Goal: Find specific page/section: Locate a particular part of the current website

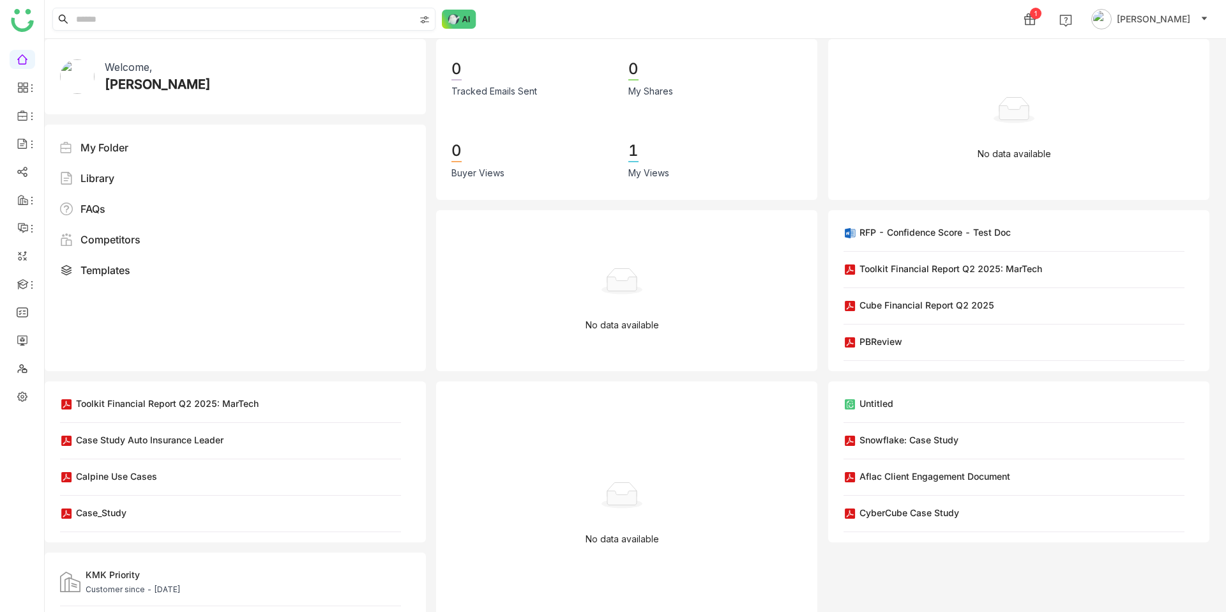
click at [296, 12] on input at bounding box center [243, 19] width 341 height 22
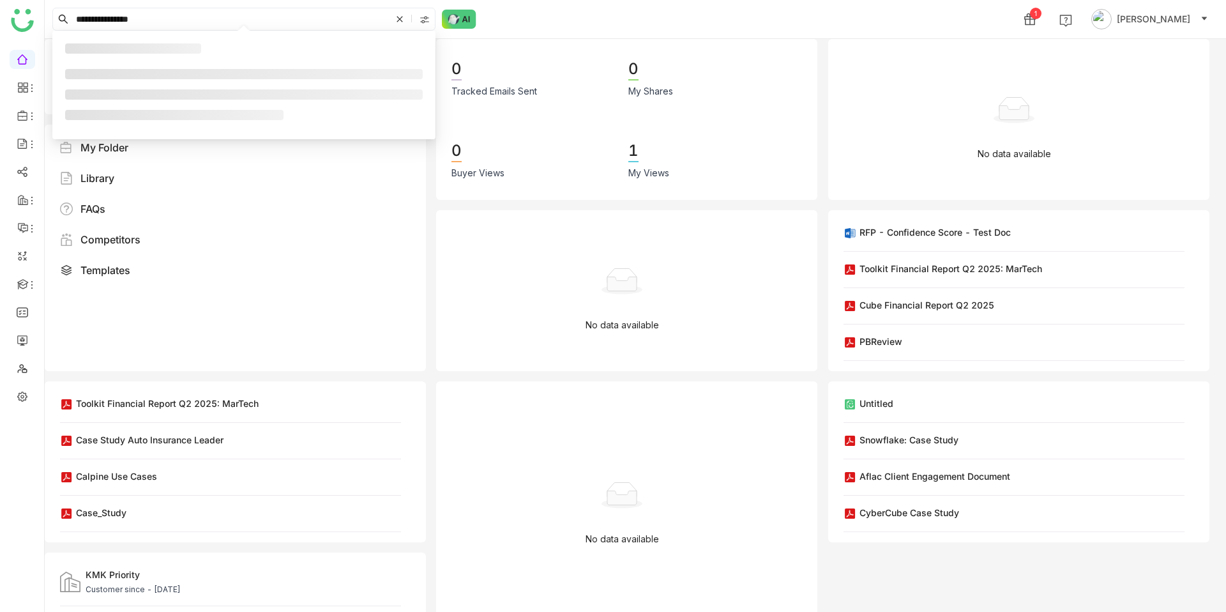
type input "**********"
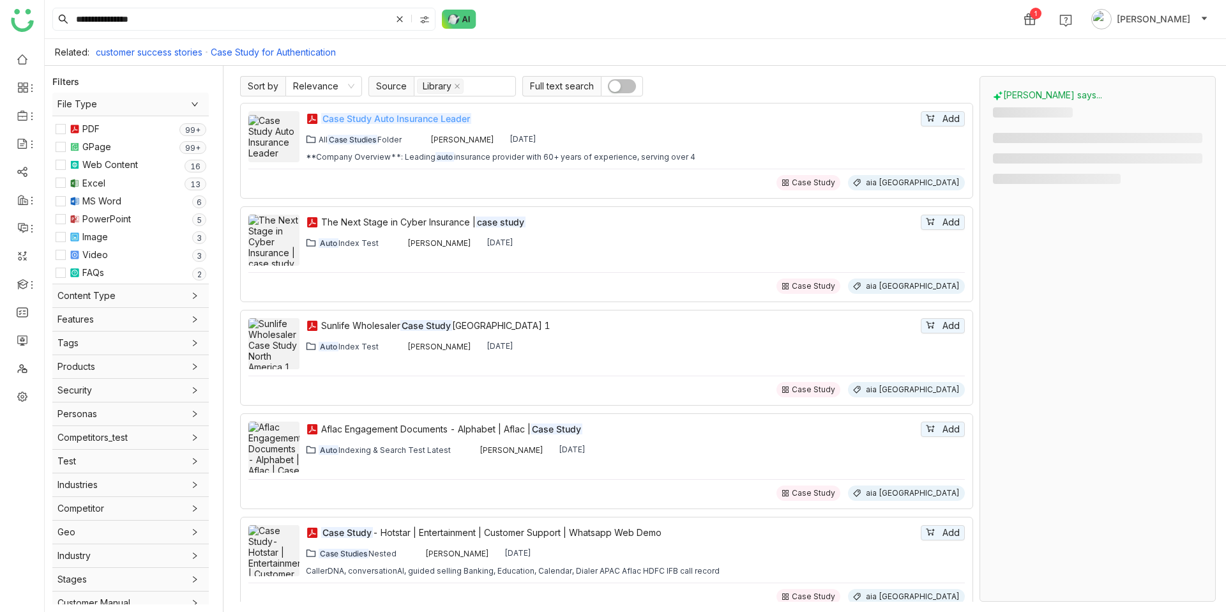
click at [428, 117] on em "Case Study Auto Insurance Leader" at bounding box center [396, 118] width 150 height 11
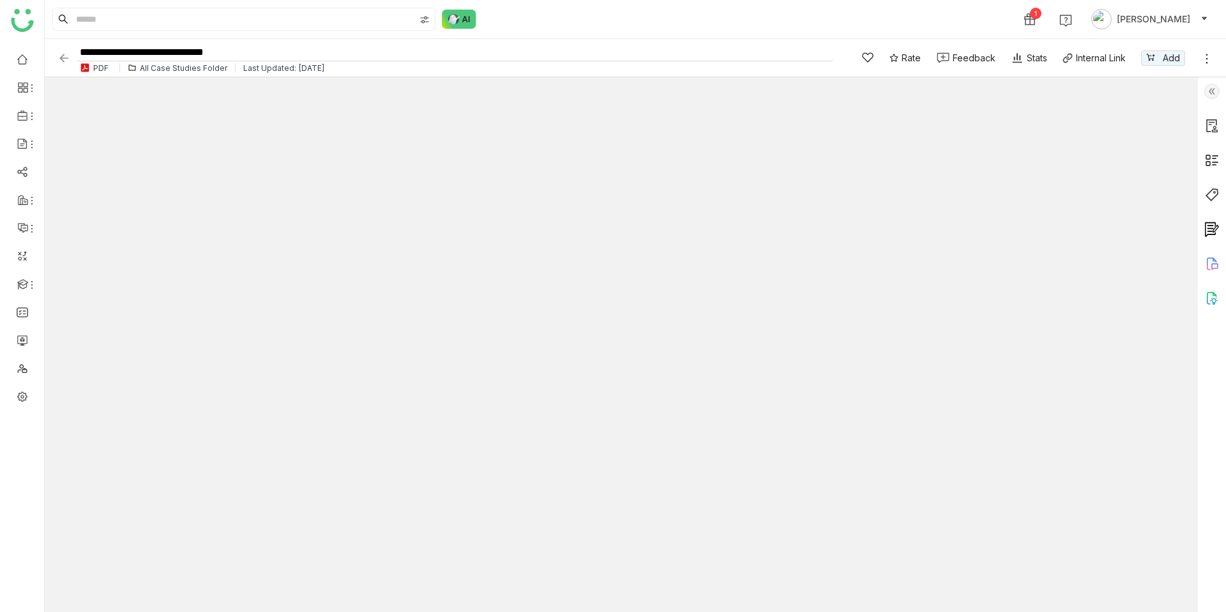
click at [271, 59] on input "**********" at bounding box center [455, 52] width 757 height 17
type input "**********"
click at [520, 15] on div "1 Chandramani Tiwary" at bounding box center [635, 19] width 1181 height 38
click at [175, 64] on div "All Case Studies Folder" at bounding box center [183, 68] width 87 height 10
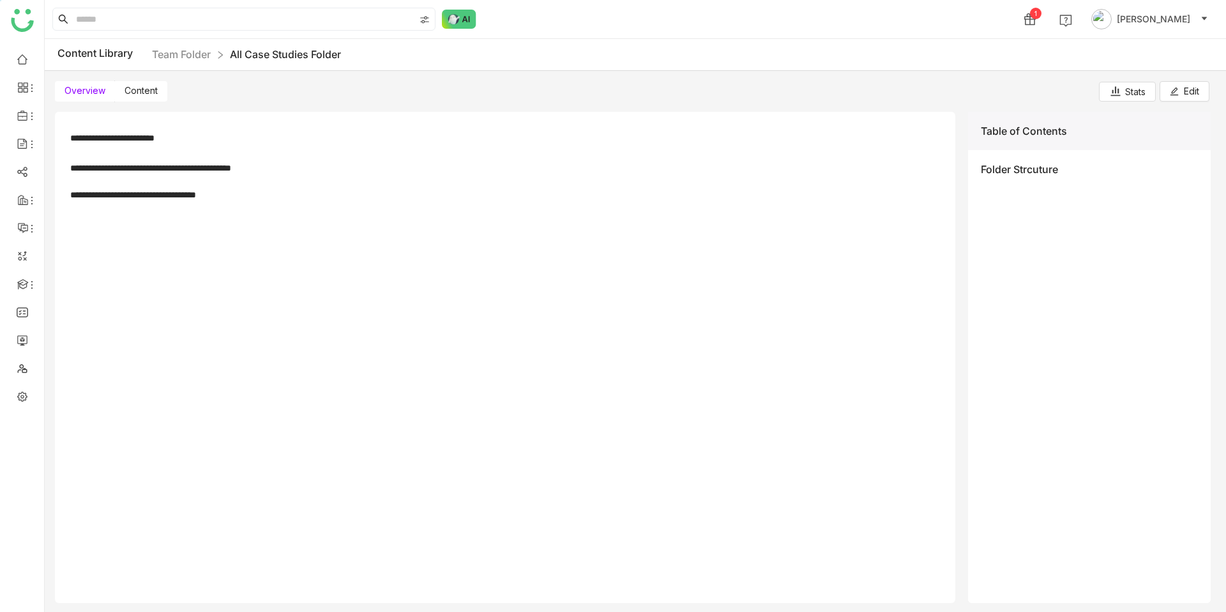
click at [141, 89] on span "Content" at bounding box center [141, 90] width 33 height 11
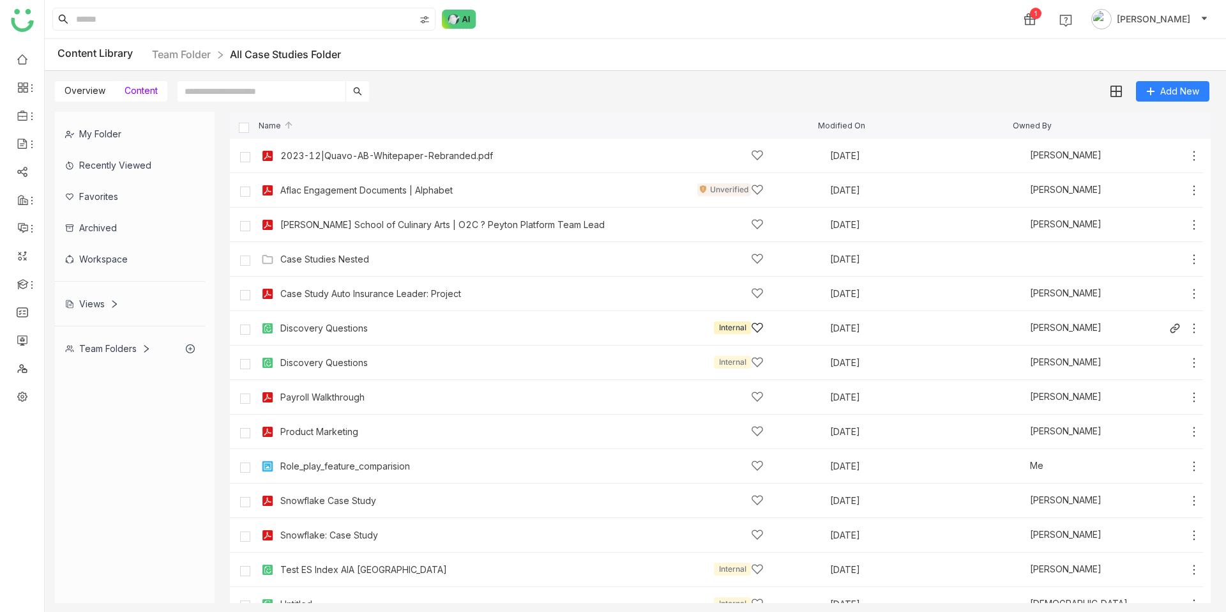
scroll to position [53, 0]
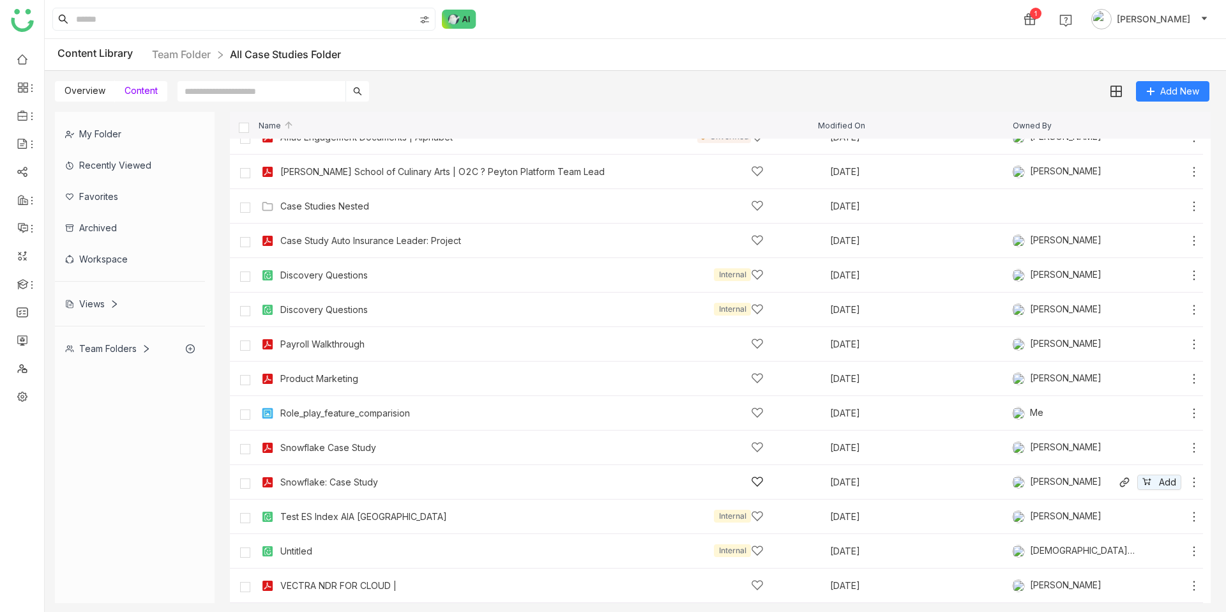
click at [386, 483] on div "Snowflake: Case Study" at bounding box center [521, 481] width 483 height 13
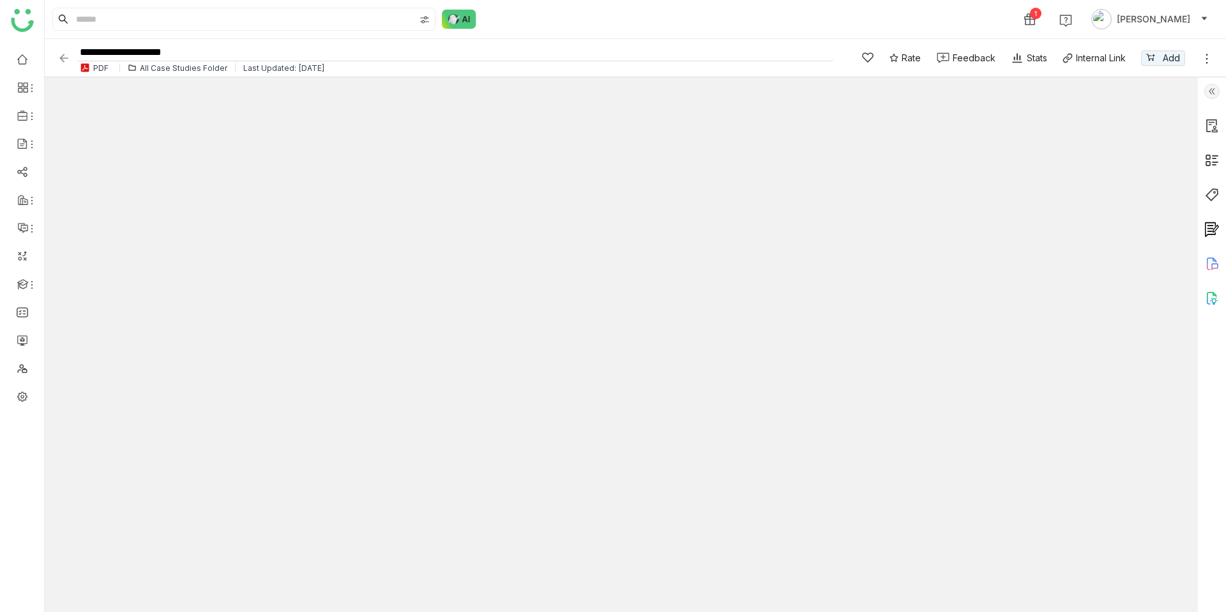
click at [218, 50] on input "**********" at bounding box center [455, 52] width 757 height 17
type input "**********"
click at [549, 27] on div "1 Chandramani Tiwary" at bounding box center [635, 19] width 1181 height 38
click at [1220, 198] on div at bounding box center [1212, 344] width 28 height 534
click at [1211, 192] on img at bounding box center [1211, 194] width 15 height 15
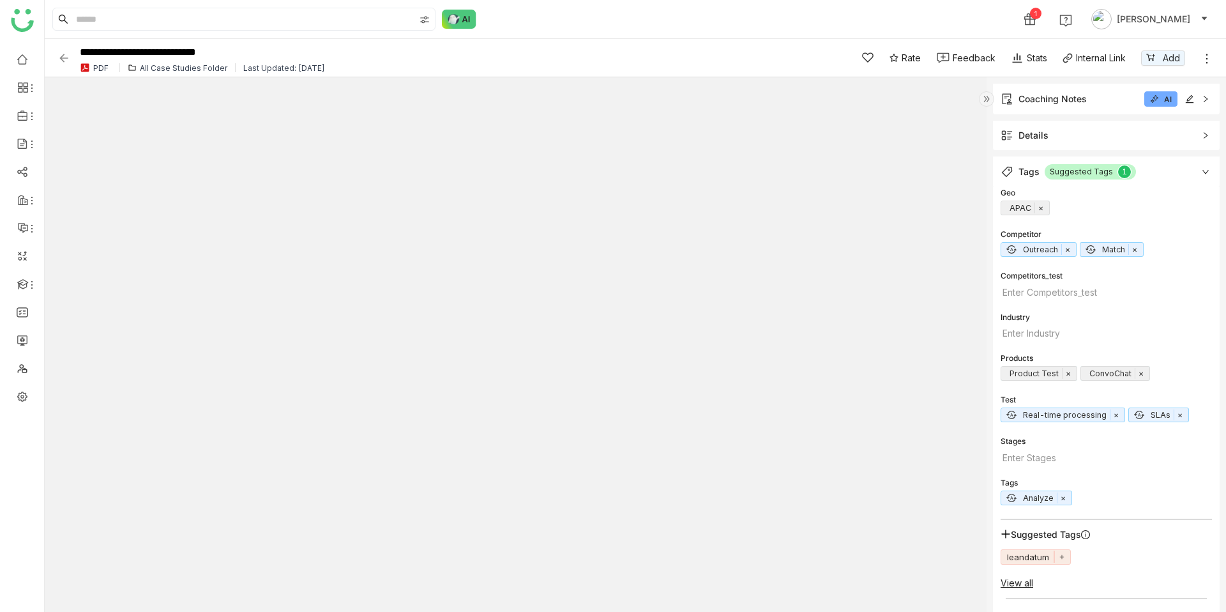
click at [215, 67] on div "All Case Studies Folder" at bounding box center [183, 68] width 87 height 10
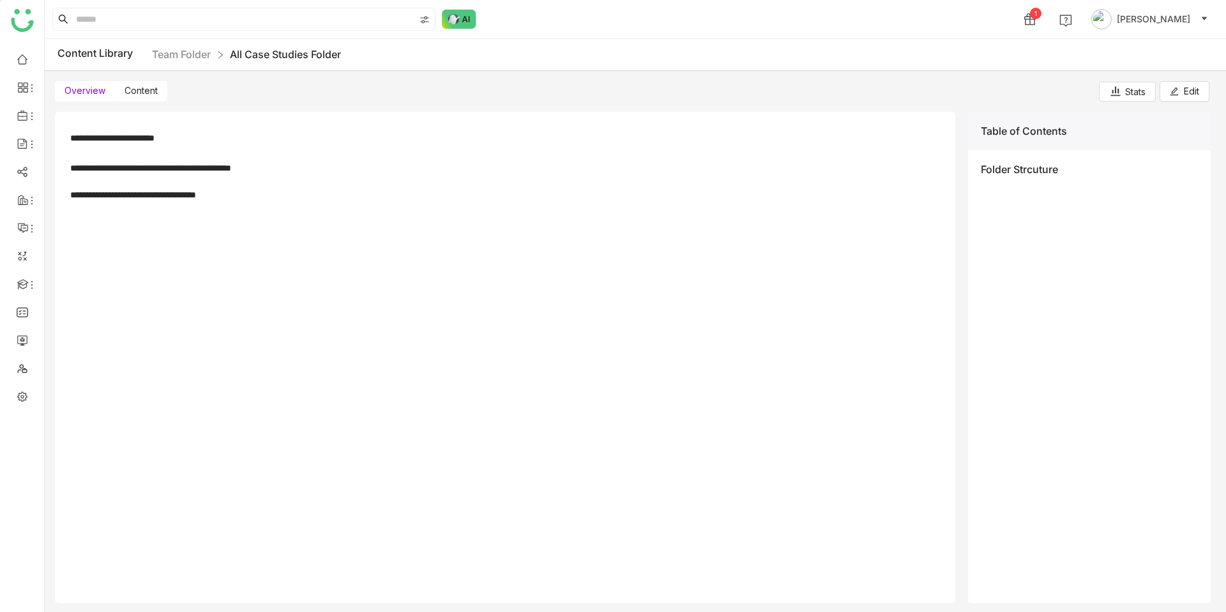
click at [215, 66] on div "Content Library Team Folder All Case Studies Folder" at bounding box center [635, 55] width 1181 height 32
click at [203, 57] on link "Team Folder" at bounding box center [181, 54] width 59 height 13
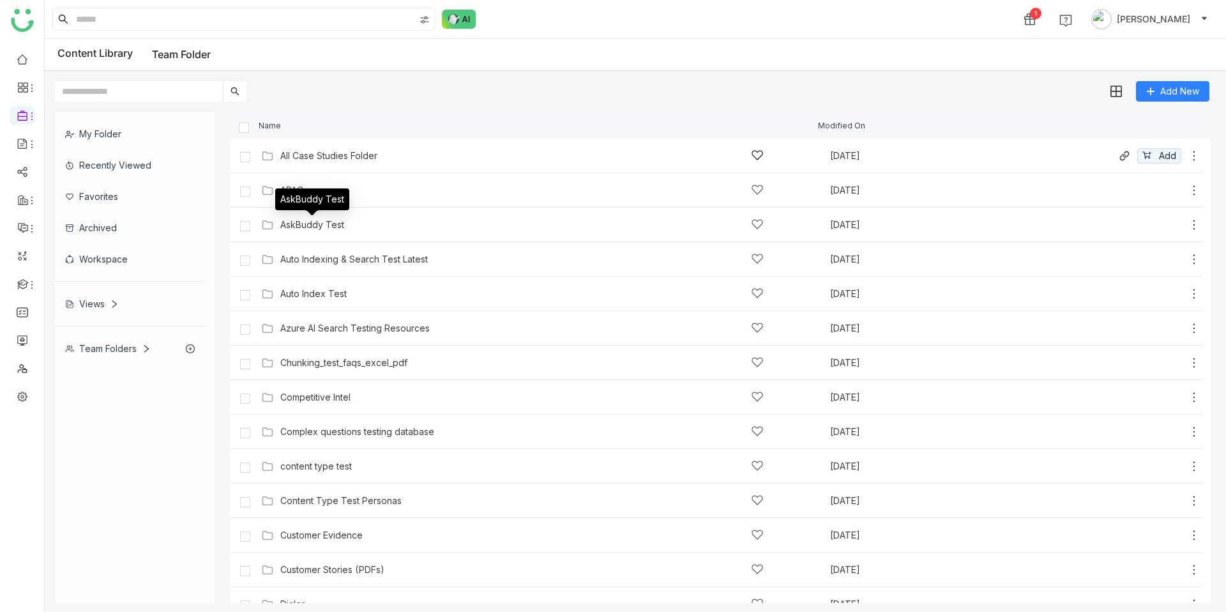
click at [307, 162] on div "All Case Studies Folder Nov 28, 2024 Add" at bounding box center [729, 156] width 942 height 20
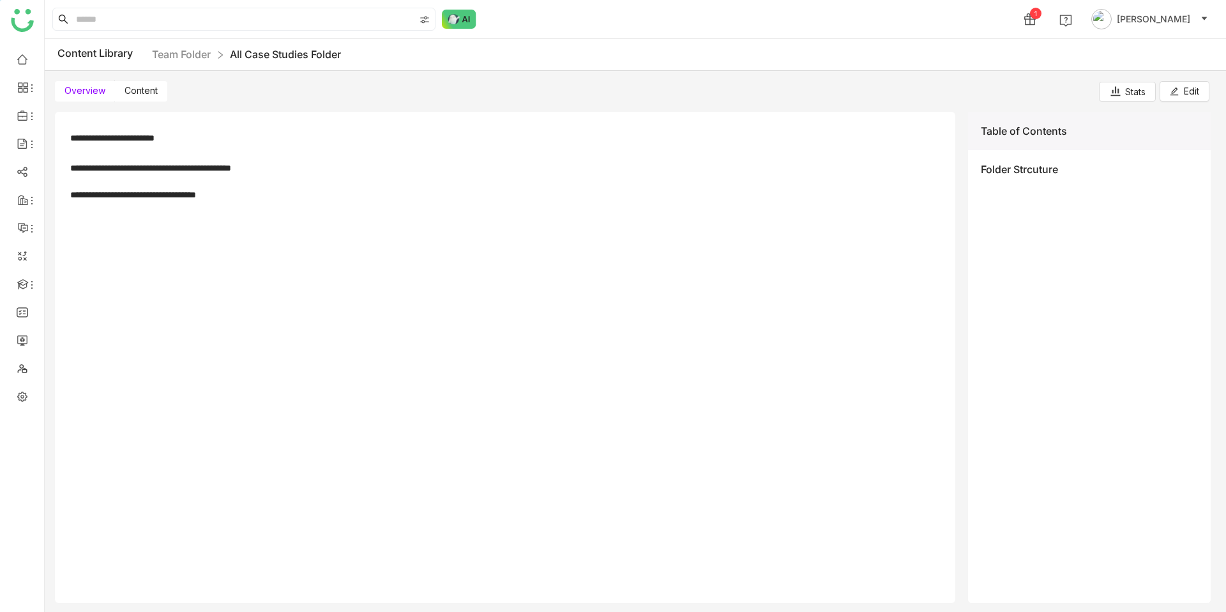
click at [165, 89] on label "Content" at bounding box center [141, 91] width 52 height 20
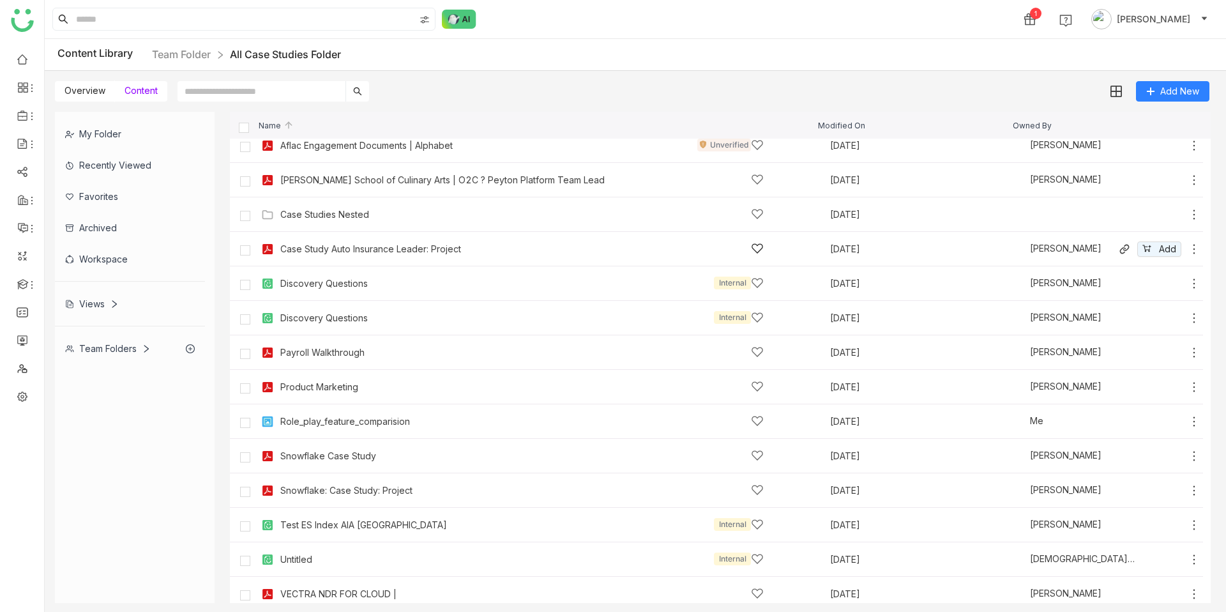
scroll to position [53, 0]
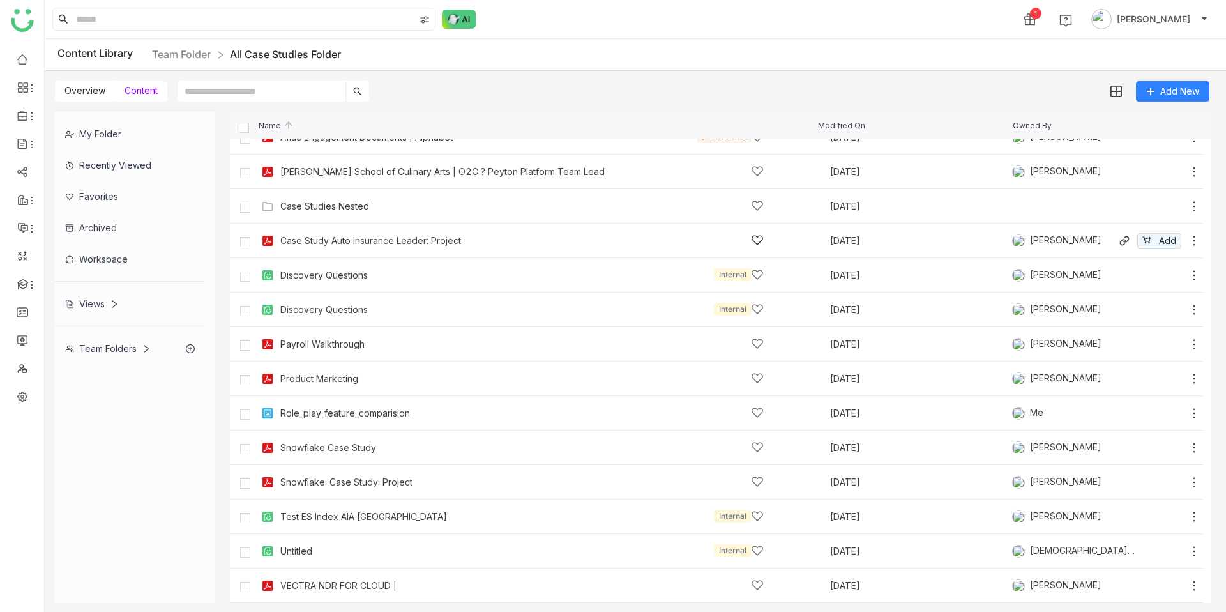
click at [366, 238] on div "Case Study Auto Insurance Leader: Project" at bounding box center [370, 241] width 181 height 10
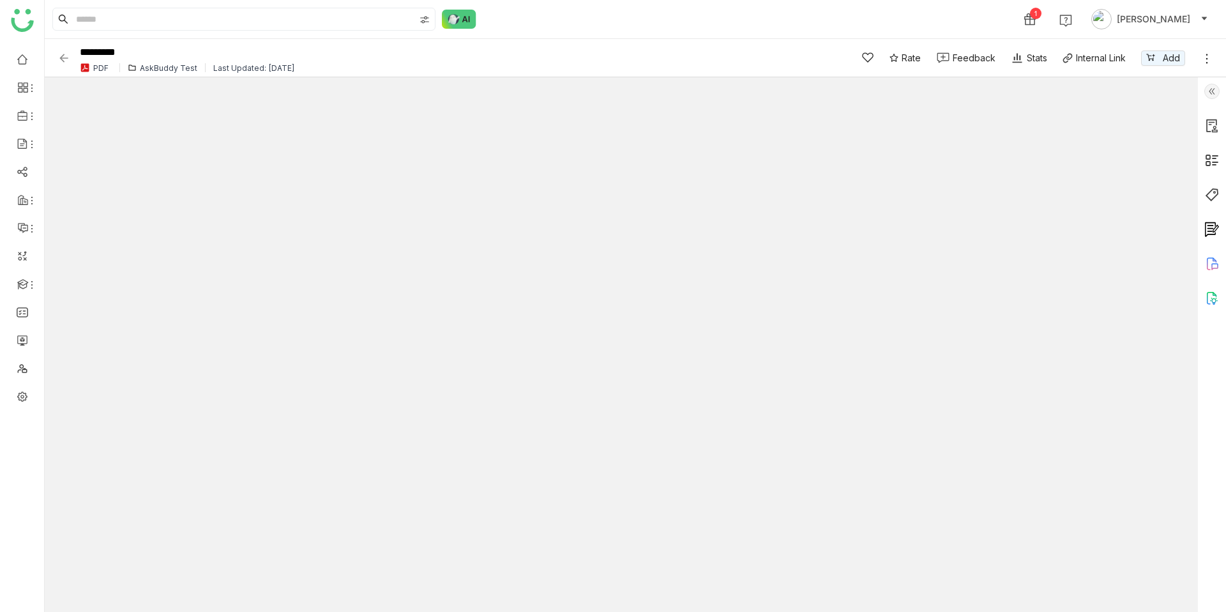
click at [164, 64] on div "AskBuddy Test" at bounding box center [168, 68] width 57 height 10
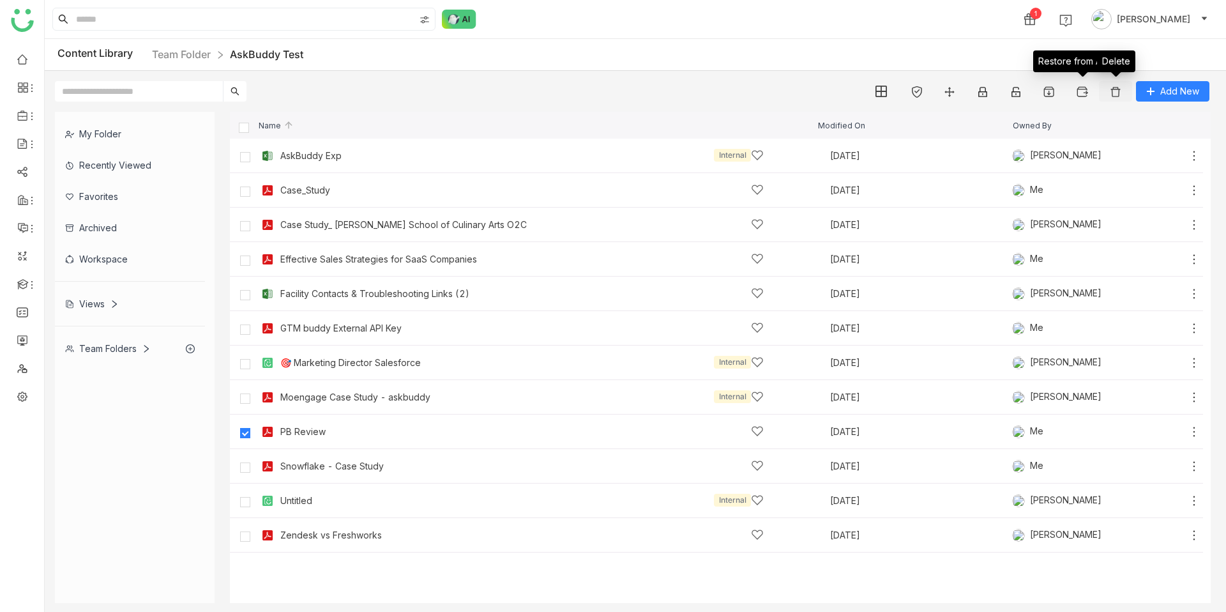
click at [1116, 90] on img at bounding box center [1115, 92] width 13 height 13
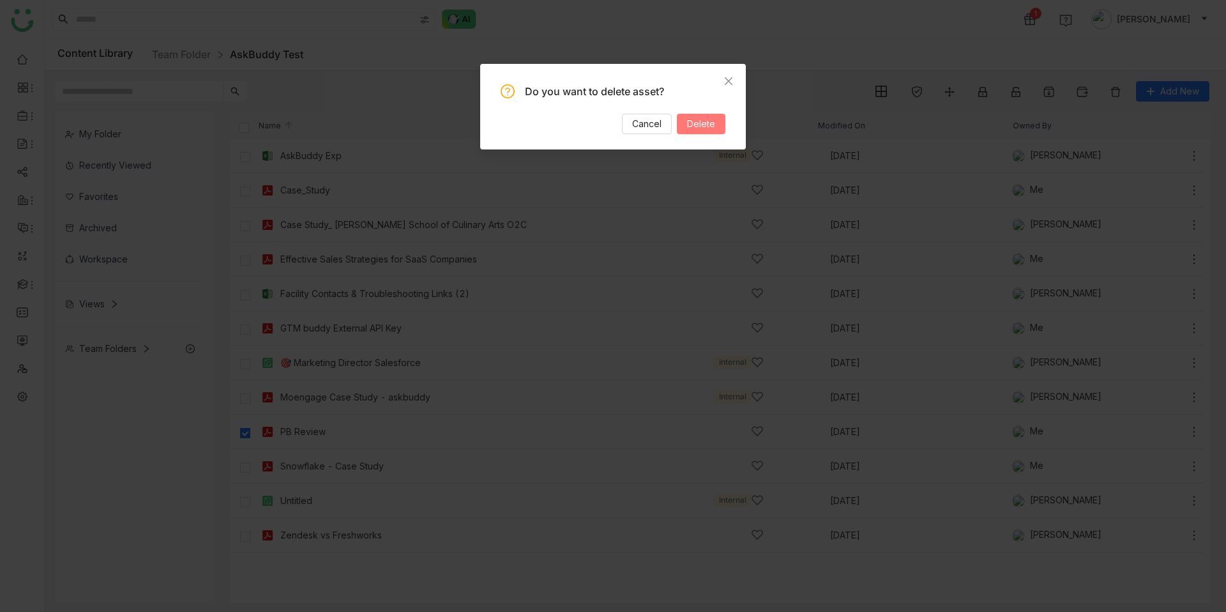
click at [706, 130] on span "Delete" at bounding box center [701, 124] width 28 height 14
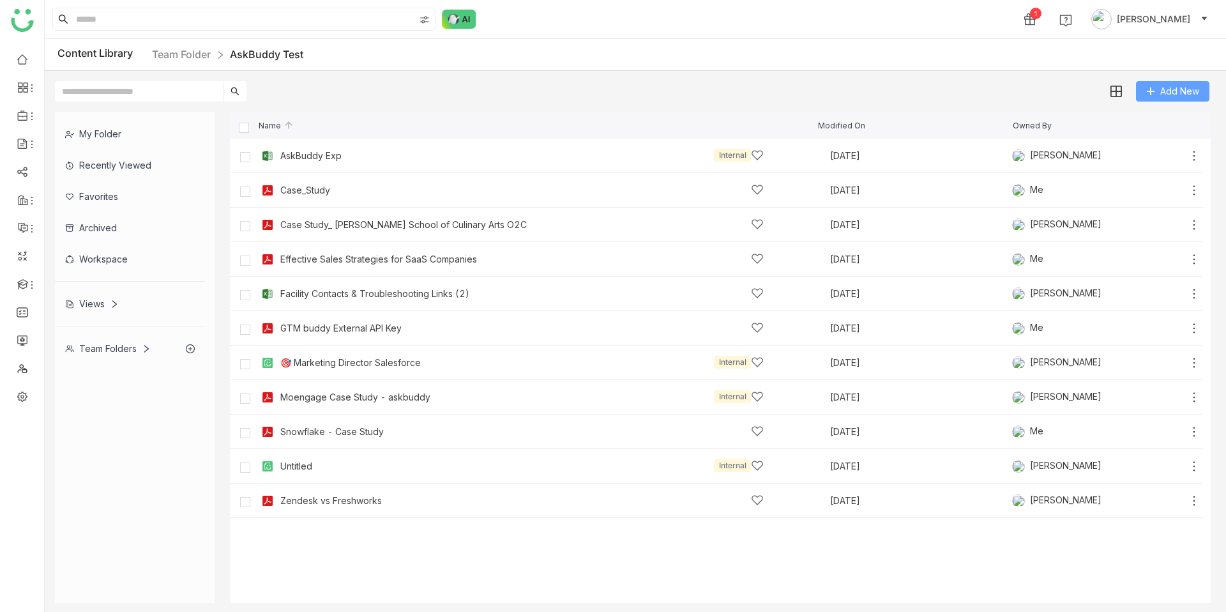
click at [1166, 86] on span "Add New" at bounding box center [1179, 91] width 39 height 14
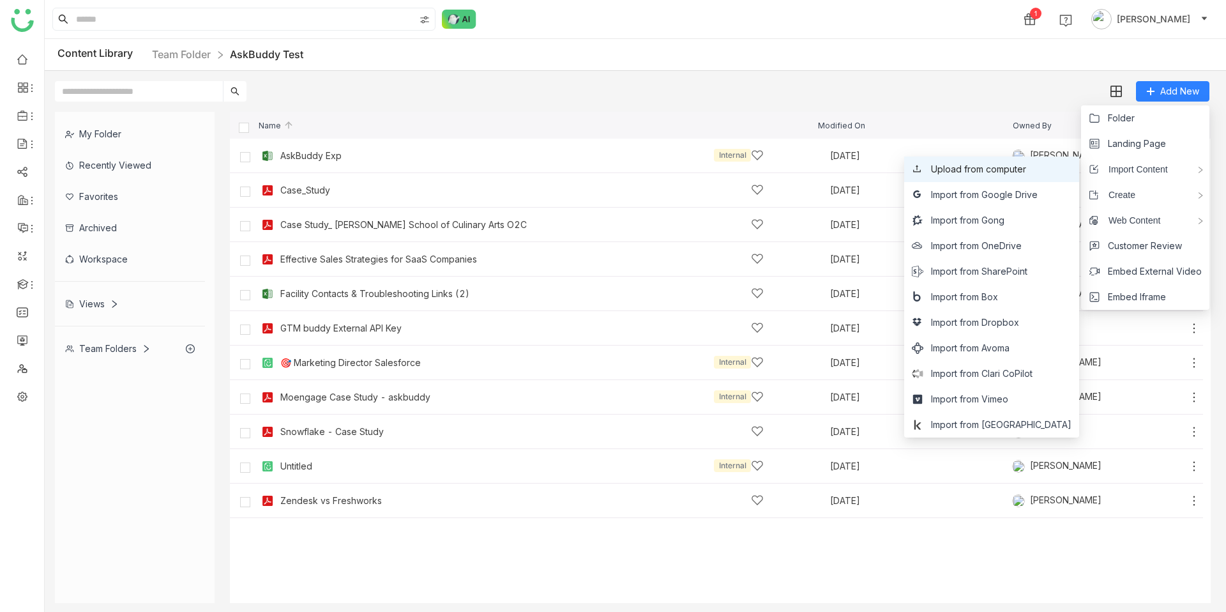
click at [1026, 170] on span "Upload from computer" at bounding box center [978, 169] width 95 height 14
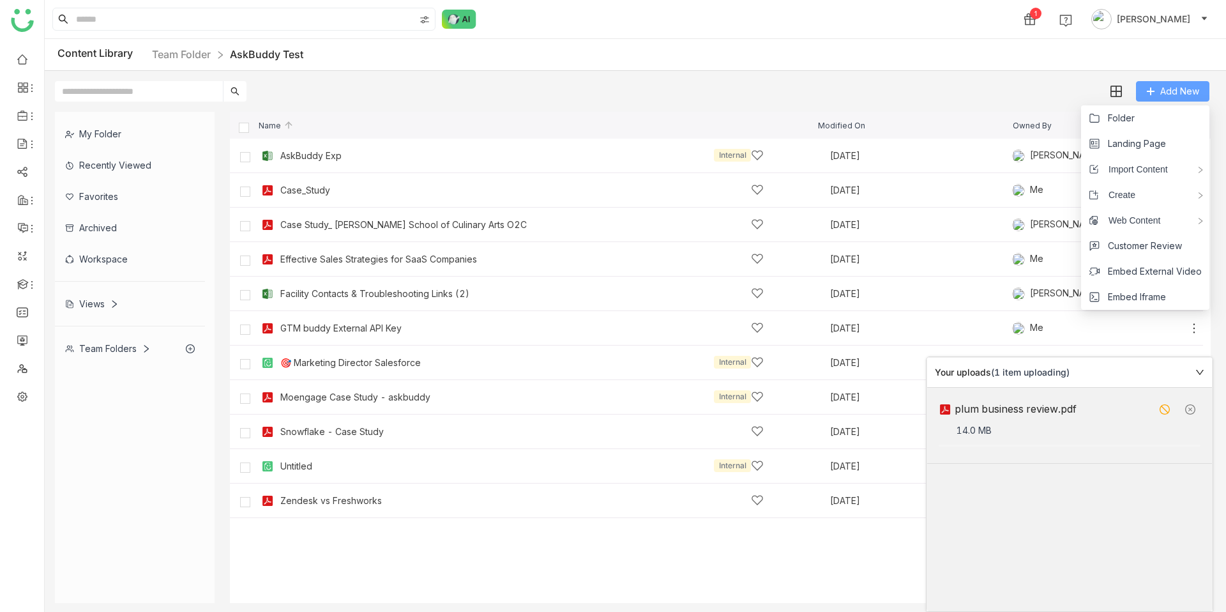
click at [1172, 90] on span "Add New" at bounding box center [1179, 91] width 39 height 14
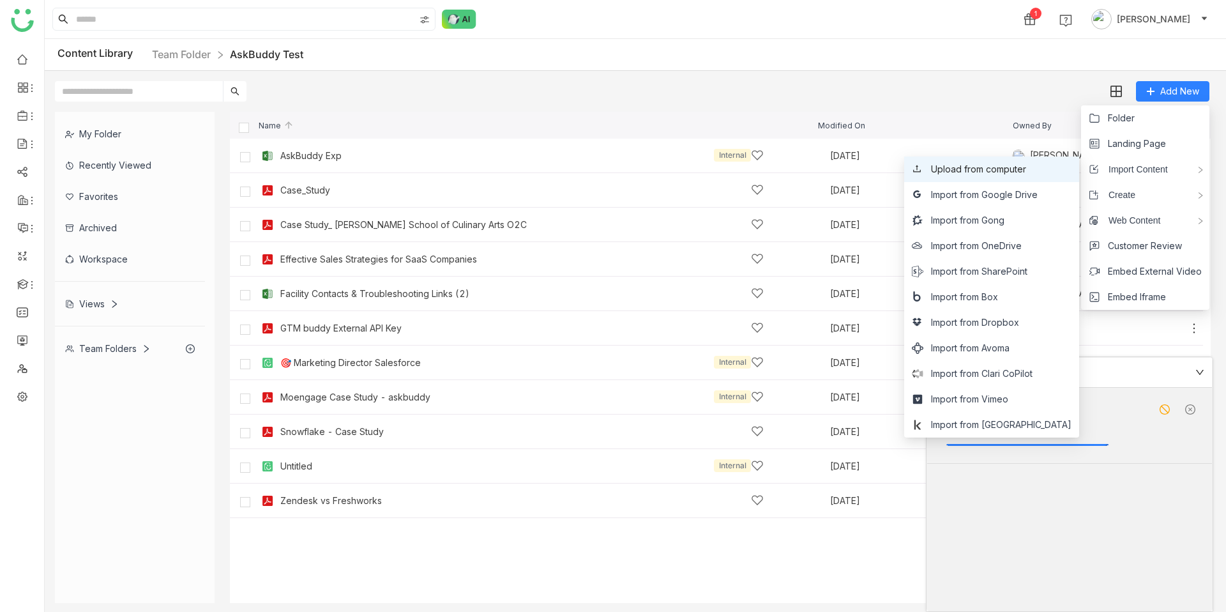
click at [1026, 163] on span "Upload from computer" at bounding box center [978, 169] width 95 height 14
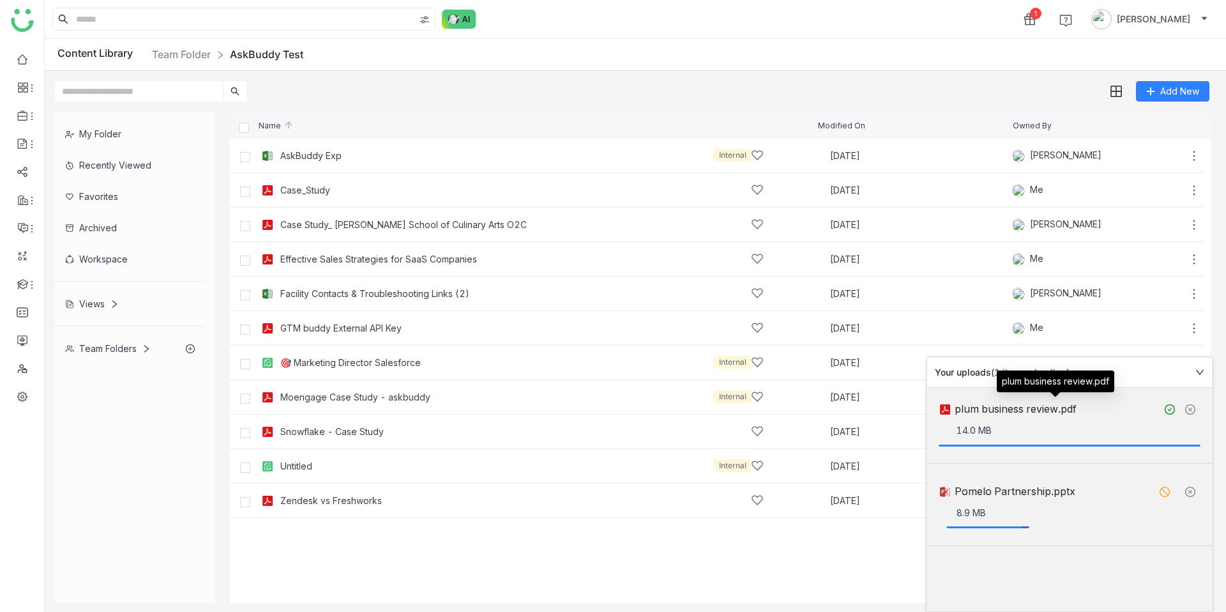
click at [979, 410] on div "plum business review.pdf" at bounding box center [1056, 409] width 202 height 16
click at [986, 414] on div "plum business review.pdf" at bounding box center [1056, 409] width 202 height 16
click at [1004, 411] on div "plum business review.pdf" at bounding box center [1056, 409] width 202 height 16
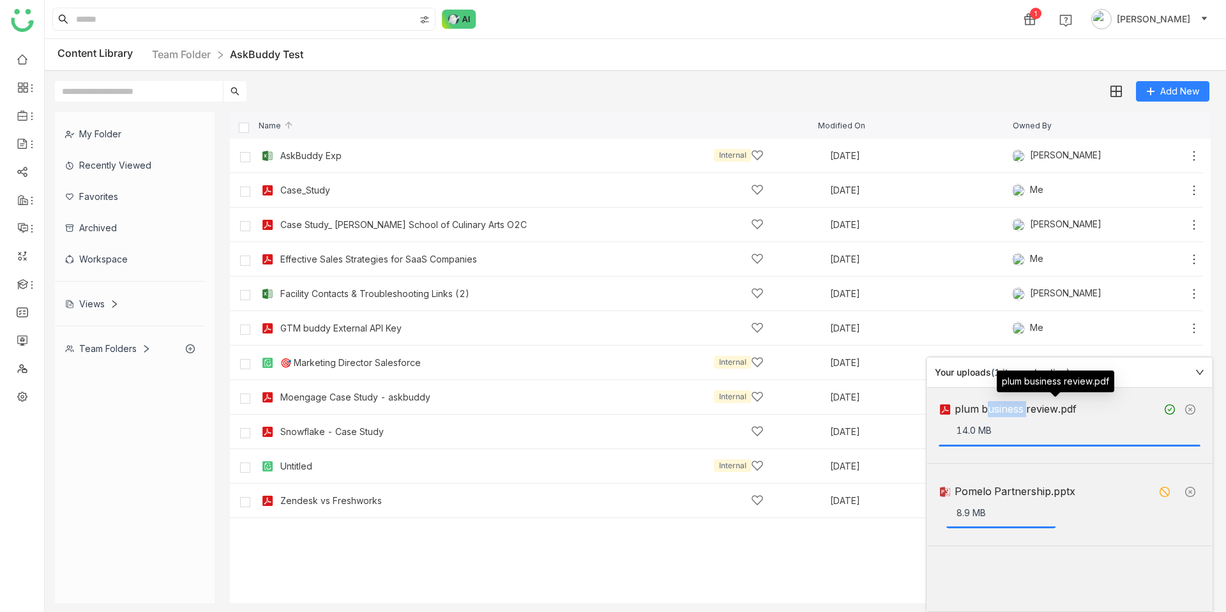
click at [1004, 411] on div "plum business review.pdf" at bounding box center [1056, 409] width 202 height 16
click at [1037, 418] on div "plum business review.pdf" at bounding box center [1070, 409] width 262 height 20
drag, startPoint x: 1055, startPoint y: 407, endPoint x: 955, endPoint y: 409, distance: 100.9
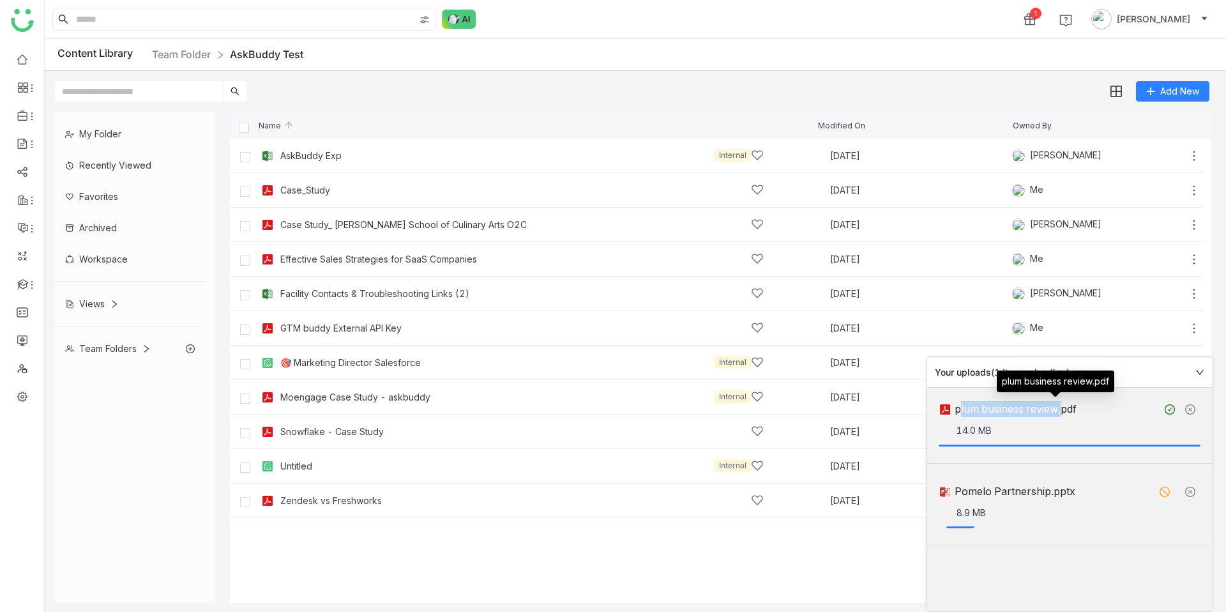
click at [955, 409] on div "plum business review.pdf" at bounding box center [1056, 409] width 202 height 16
copy div "plum business review"
click at [161, 96] on input "text" at bounding box center [139, 91] width 168 height 20
paste input "**********"
type input "**********"
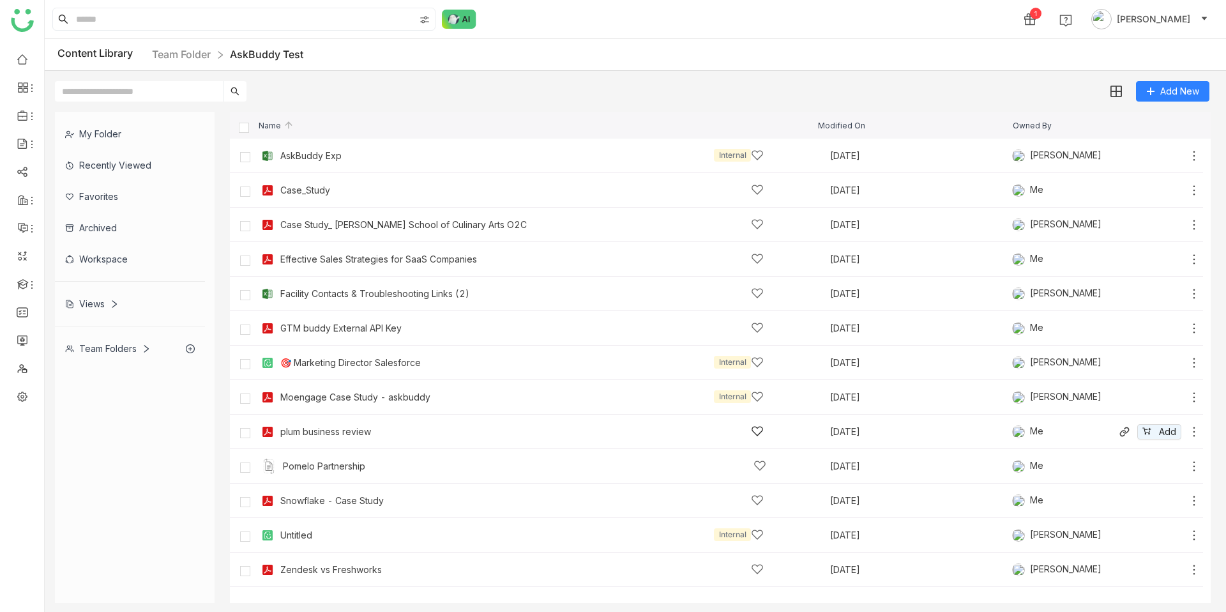
click at [287, 429] on div "plum business review" at bounding box center [325, 432] width 91 height 10
